Goal: Navigation & Orientation: Find specific page/section

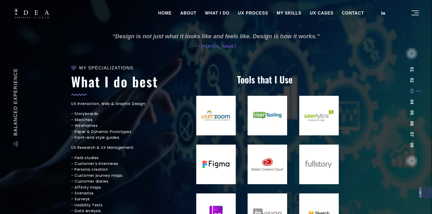
scroll to position [137, 0]
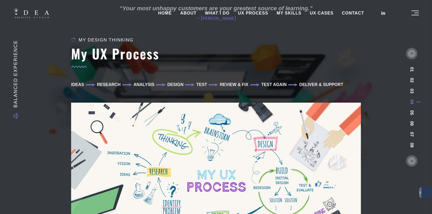
scroll to position [28, 0]
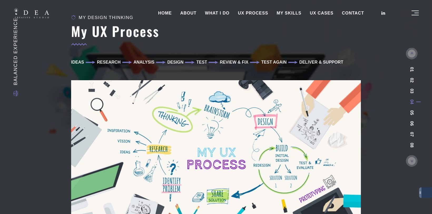
scroll to position [115, 0]
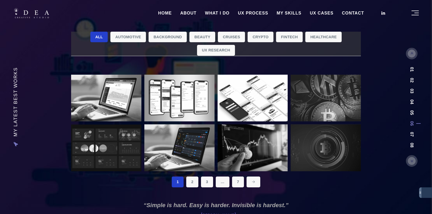
scroll to position [53, 0]
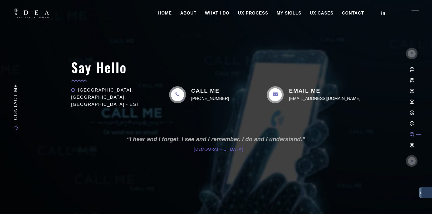
scroll to position [45, 0]
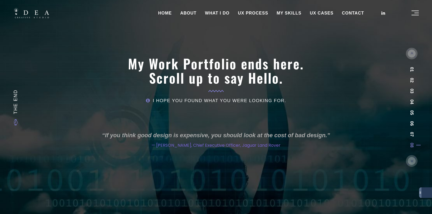
click at [216, 12] on link "WHAT I DO" at bounding box center [217, 13] width 33 height 13
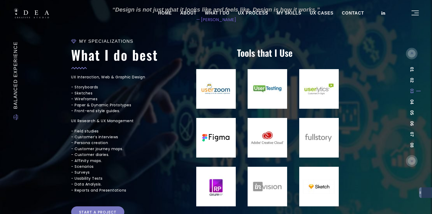
scroll to position [26, 0]
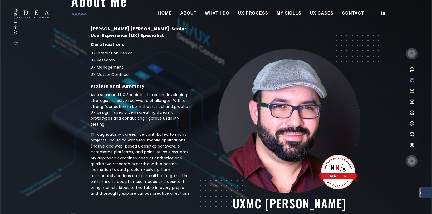
scroll to position [76, 0]
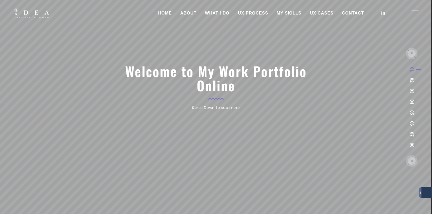
click at [320, 12] on link "UX CASES" at bounding box center [322, 13] width 32 height 13
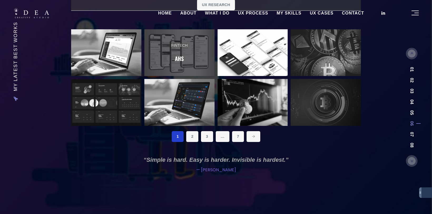
click at [175, 59] on h2 "AHS" at bounding box center [179, 58] width 9 height 9
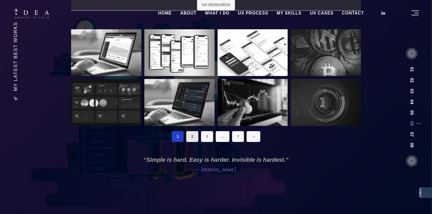
click at [192, 138] on link "2" at bounding box center [192, 136] width 12 height 11
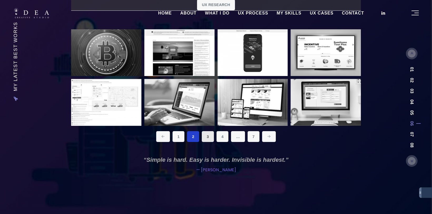
click at [207, 138] on link "3" at bounding box center [208, 136] width 12 height 11
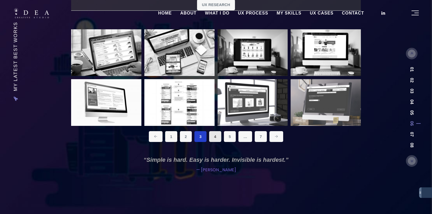
click at [213, 134] on link "4" at bounding box center [215, 136] width 12 height 11
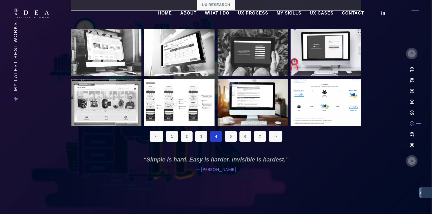
click at [319, 12] on link "UX CASES" at bounding box center [322, 13] width 32 height 13
click at [292, 13] on link "MY SKILLS" at bounding box center [288, 13] width 33 height 13
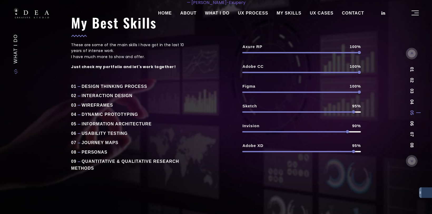
click at [258, 11] on link "UX PROCESS" at bounding box center [253, 13] width 39 height 13
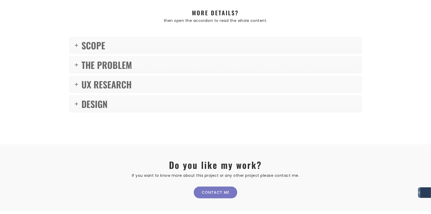
scroll to position [168, 0]
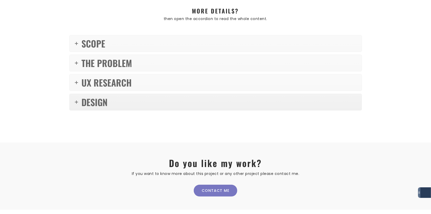
click at [115, 100] on link "DESIGN" at bounding box center [216, 102] width 292 height 16
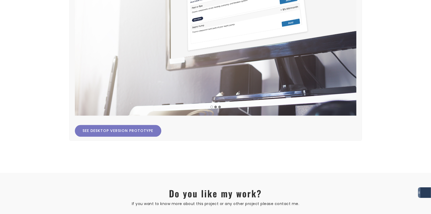
scroll to position [681, 0]
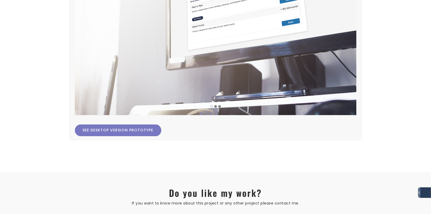
scroll to position [168, 0]
